Goal: Find contact information: Find contact information

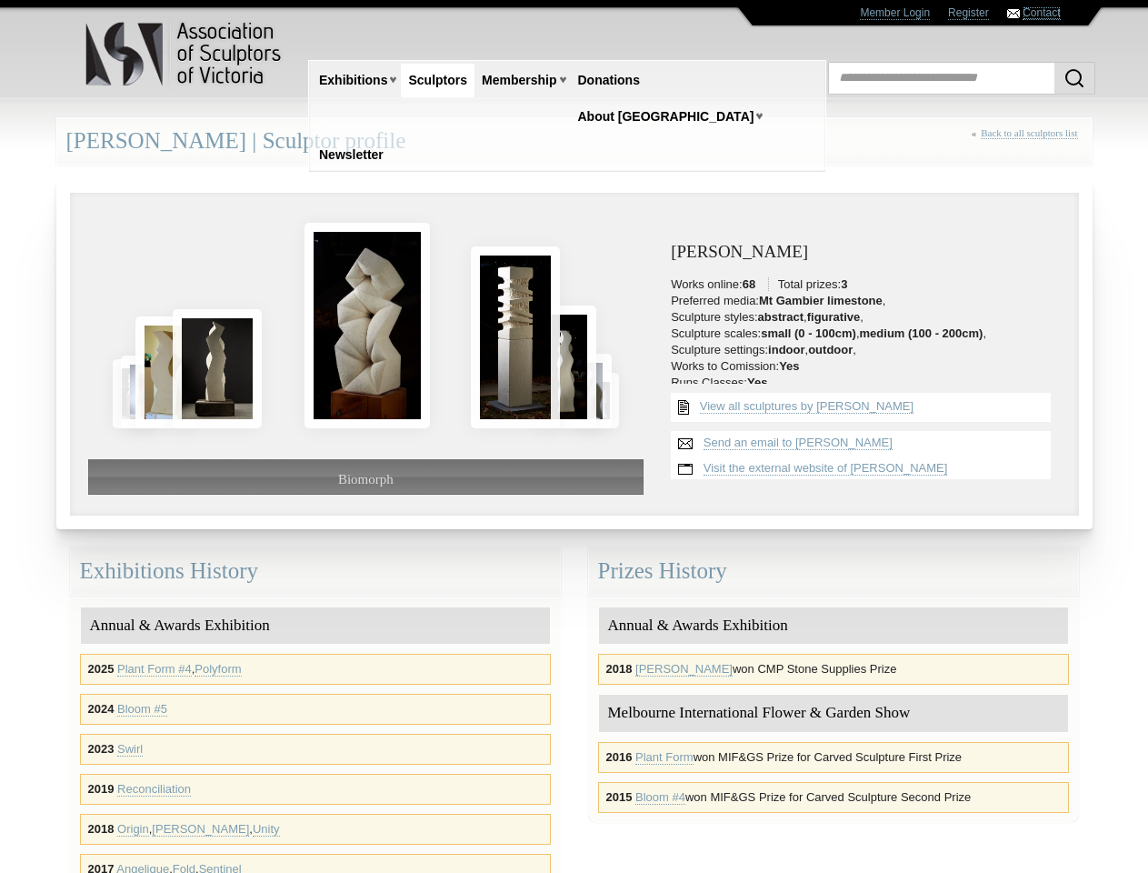
click at [1041, 13] on link "Contact" at bounding box center [1041, 13] width 37 height 14
click at [353, 80] on link "Exhibitions" at bounding box center [353, 81] width 83 height 34
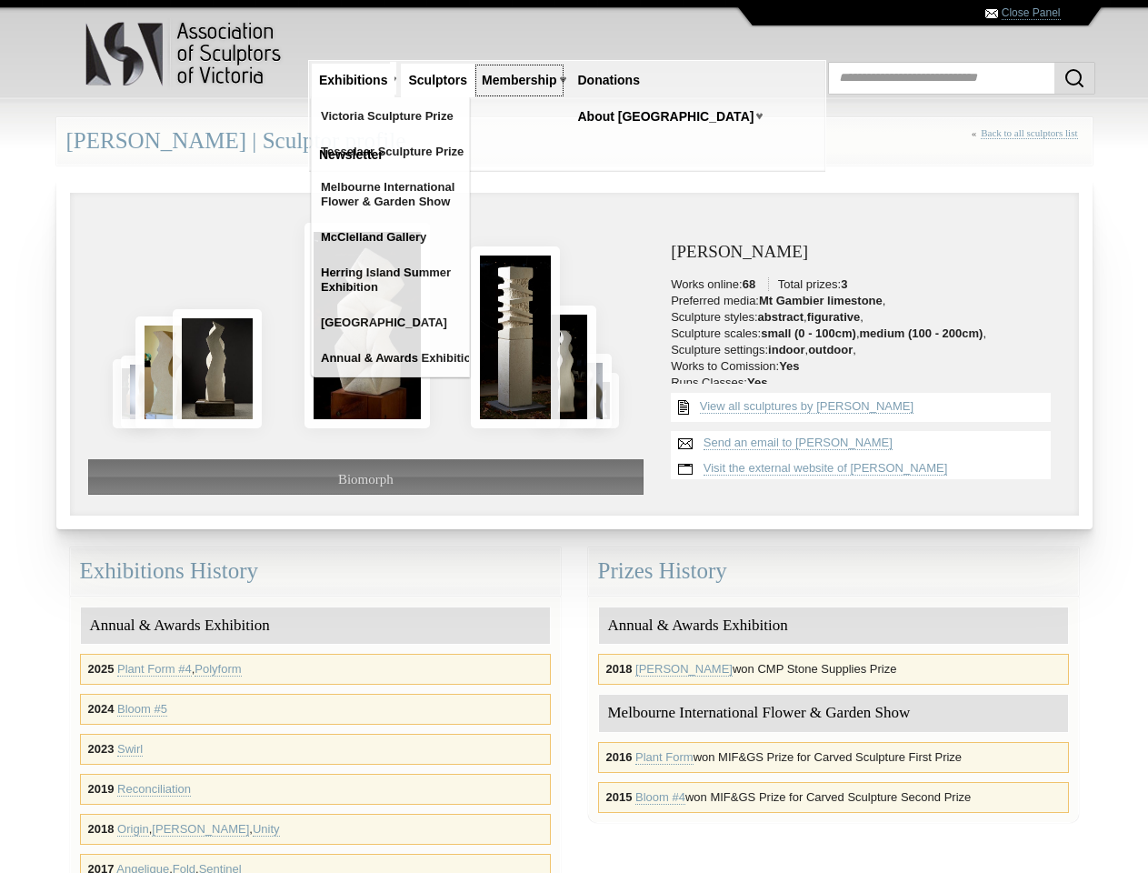
click at [519, 80] on link "Membership" at bounding box center [519, 81] width 89 height 34
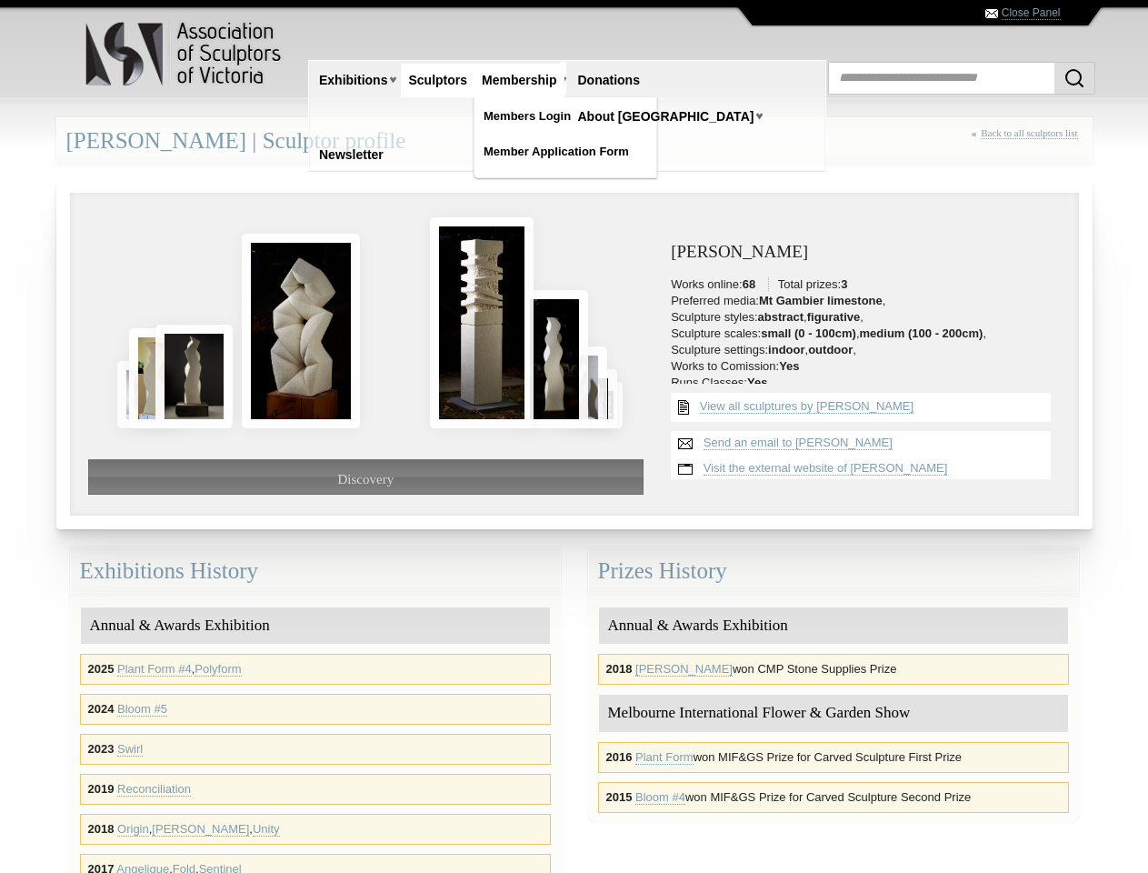
click at [165, 372] on img at bounding box center [193, 376] width 77 height 103
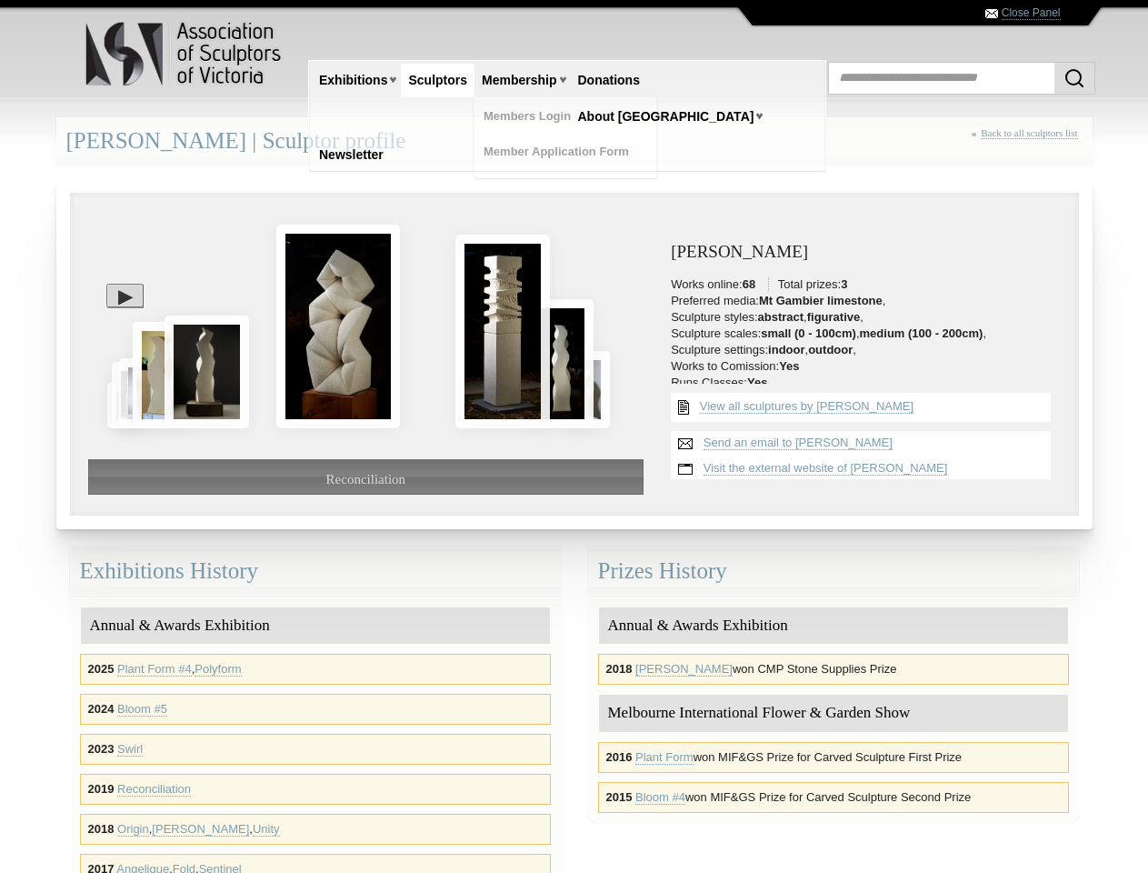
click at [217, 368] on img at bounding box center [207, 371] width 85 height 112
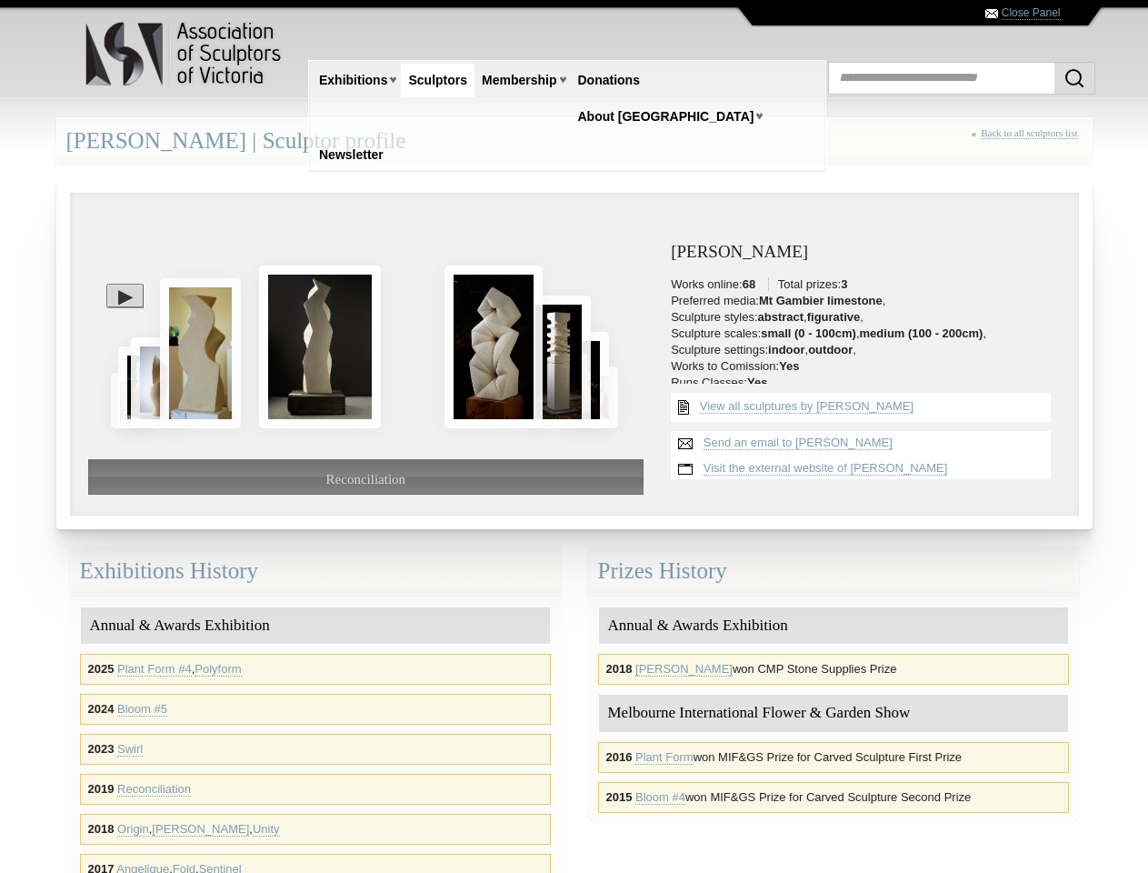
click at [367, 325] on img at bounding box center [320, 346] width 122 height 162
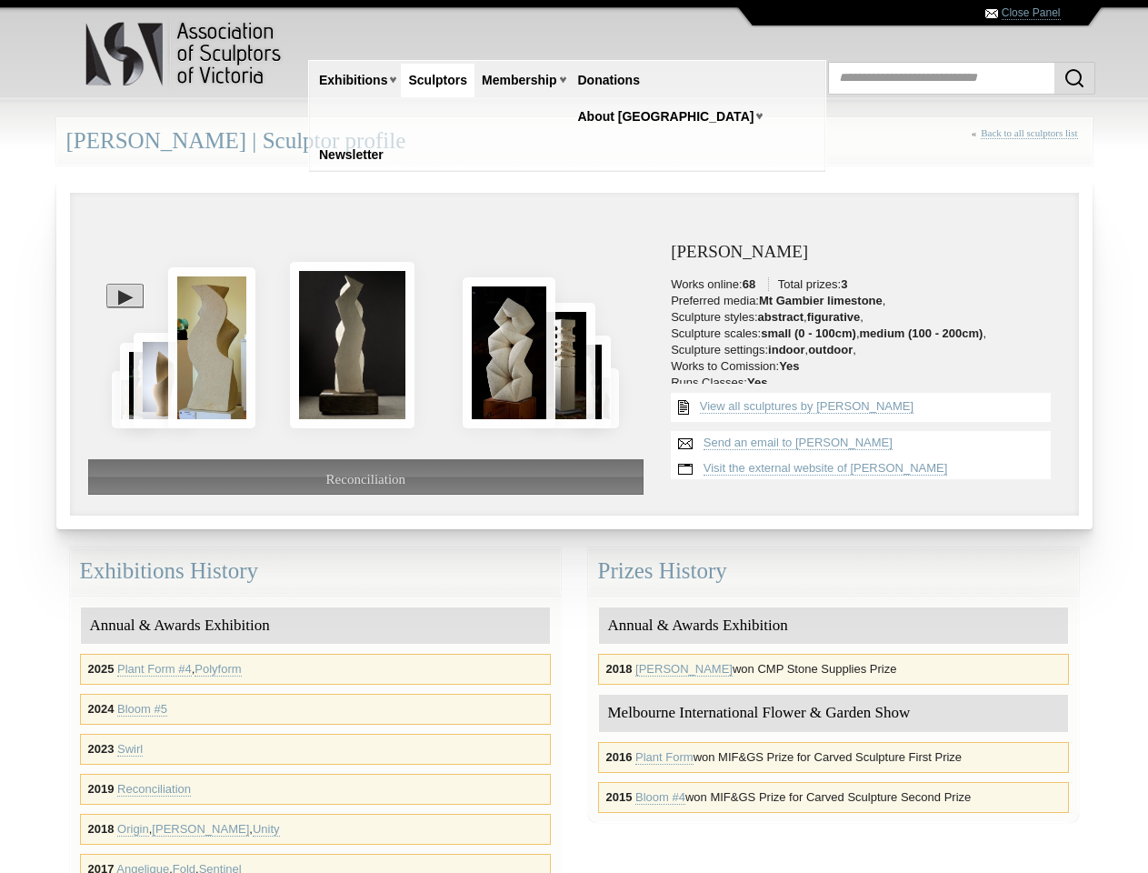
click at [515, 337] on img at bounding box center [509, 352] width 92 height 151
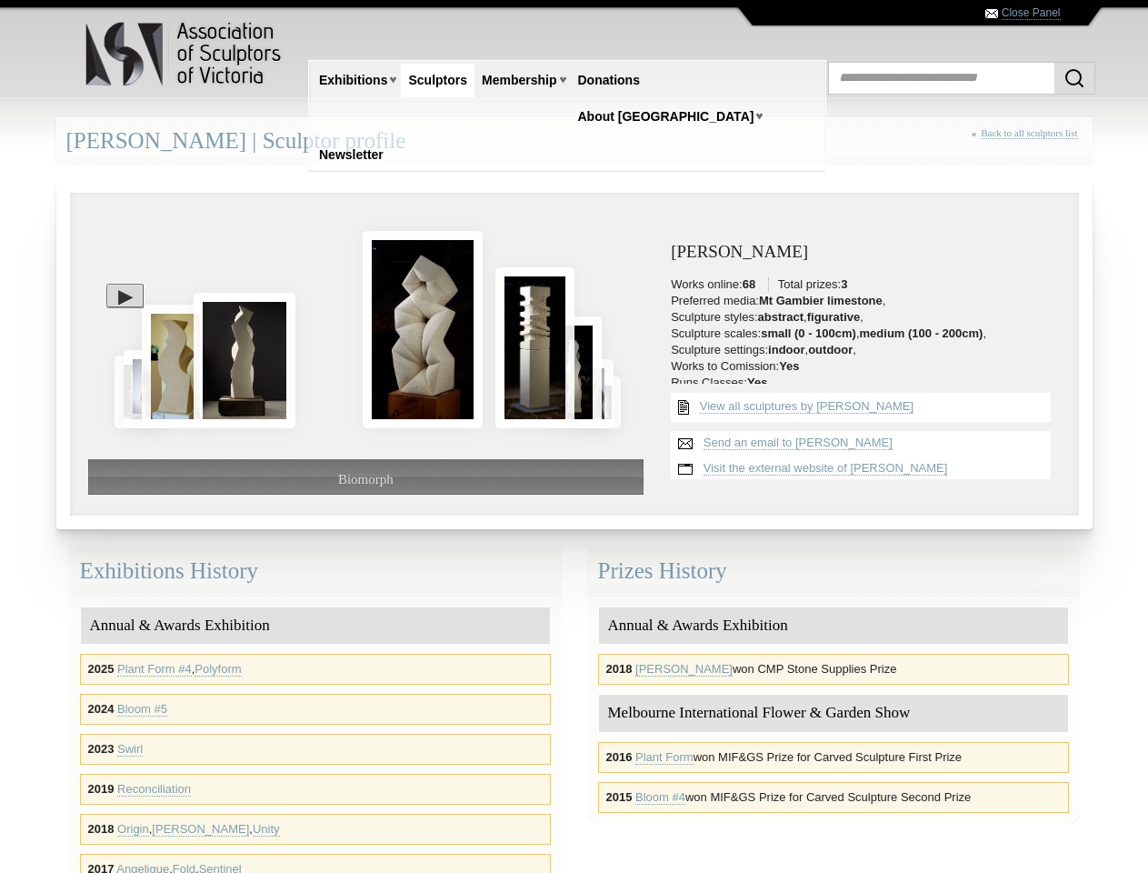
click at [566, 366] on img at bounding box center [534, 347] width 79 height 161
click at [113, 235] on div at bounding box center [366, 306] width 556 height 190
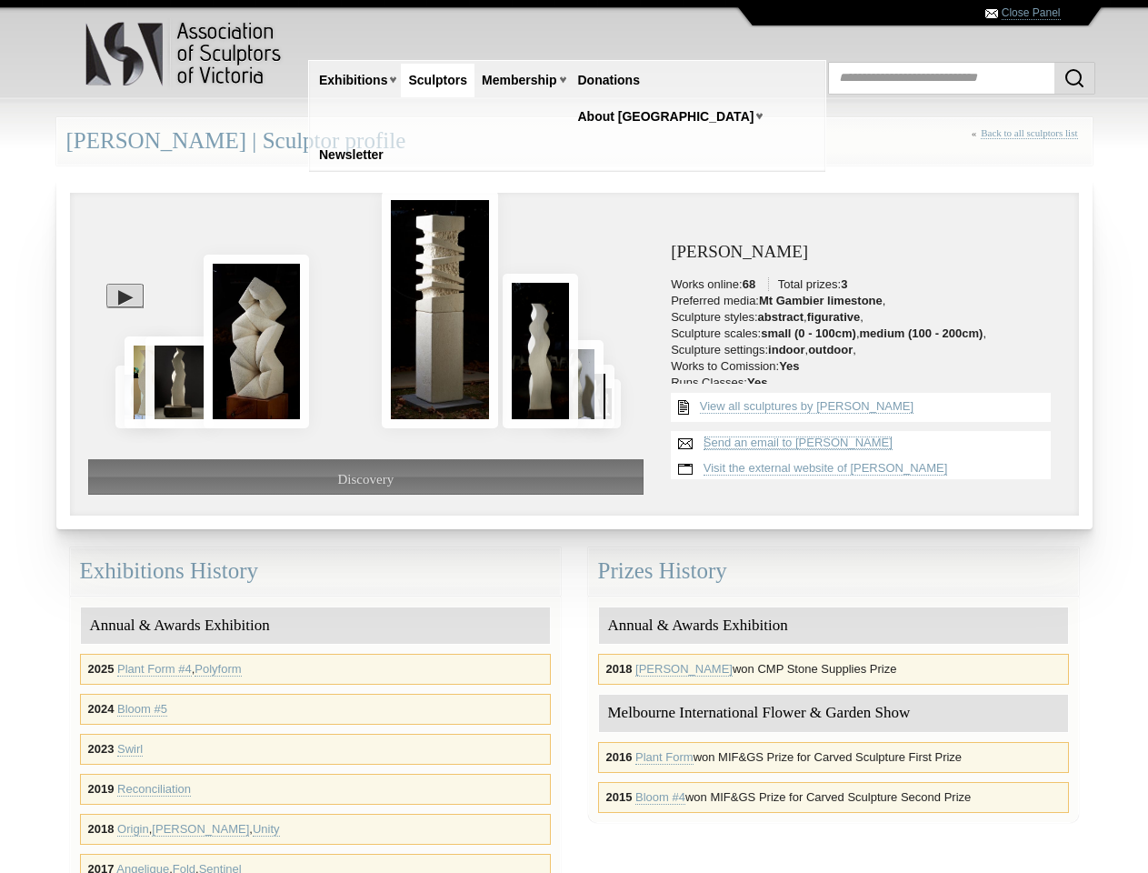
click at [782, 443] on link "Send an email to [PERSON_NAME]" at bounding box center [798, 442] width 189 height 15
